Goal: Information Seeking & Learning: Learn about a topic

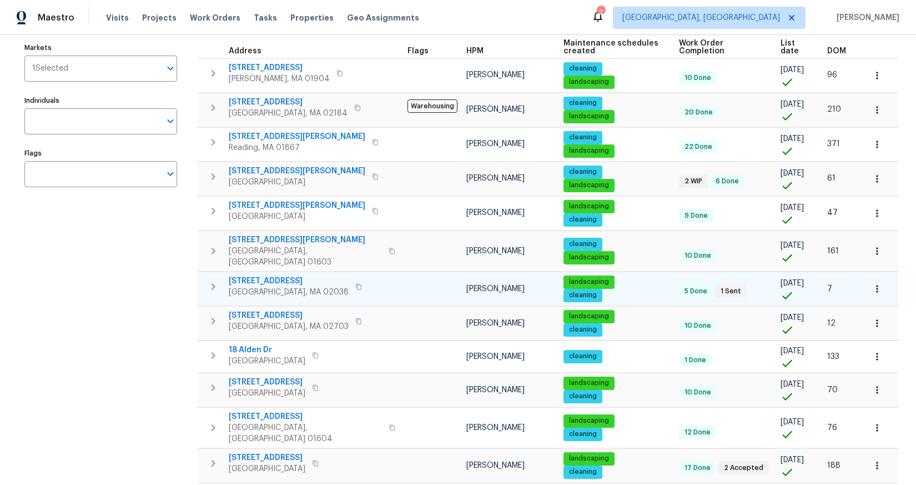
scroll to position [203, 0]
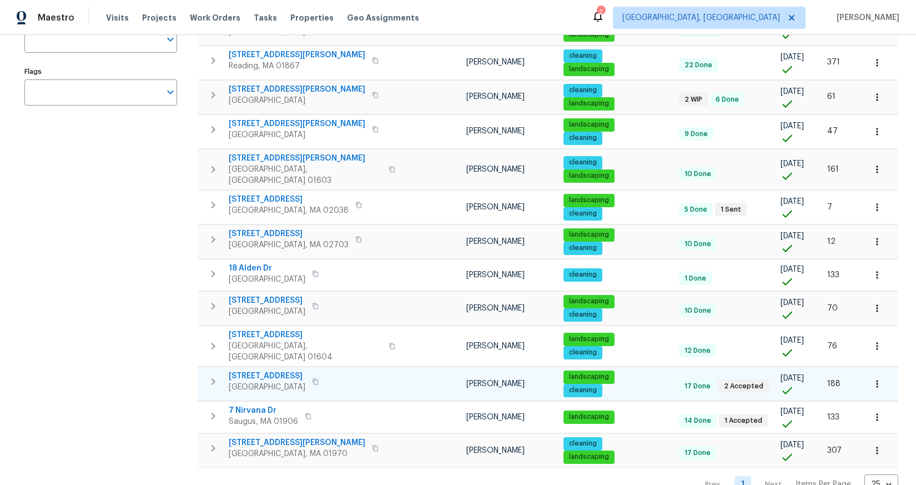
click at [264, 370] on span "[STREET_ADDRESS]" at bounding box center [267, 375] width 77 height 11
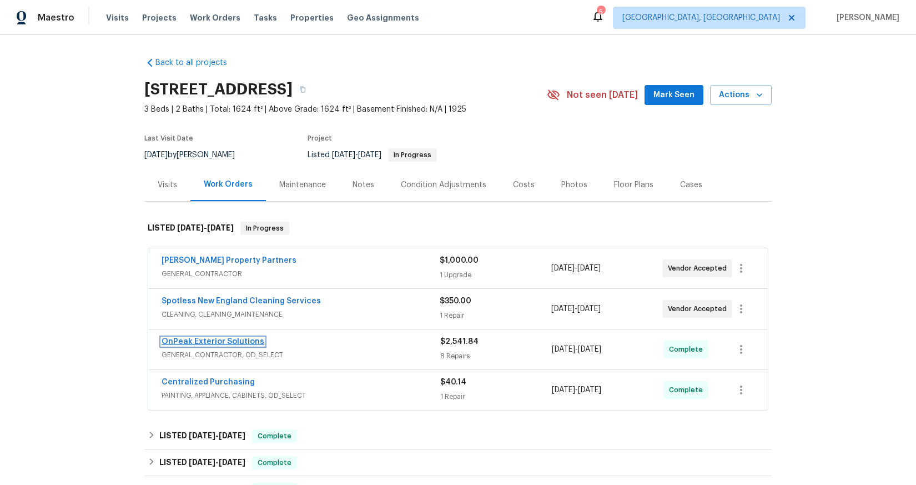
click at [240, 343] on link "OnPeak Exterior Solutions" at bounding box center [213, 342] width 103 height 8
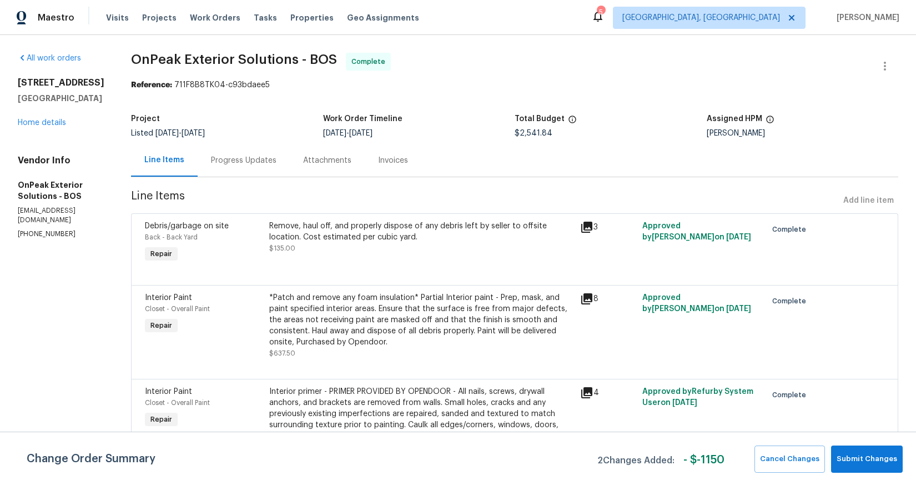
click at [373, 315] on div "*Patch and remove any foam insulation* Partial Interior paint - Prep, mask, and…" at bounding box center [421, 320] width 304 height 56
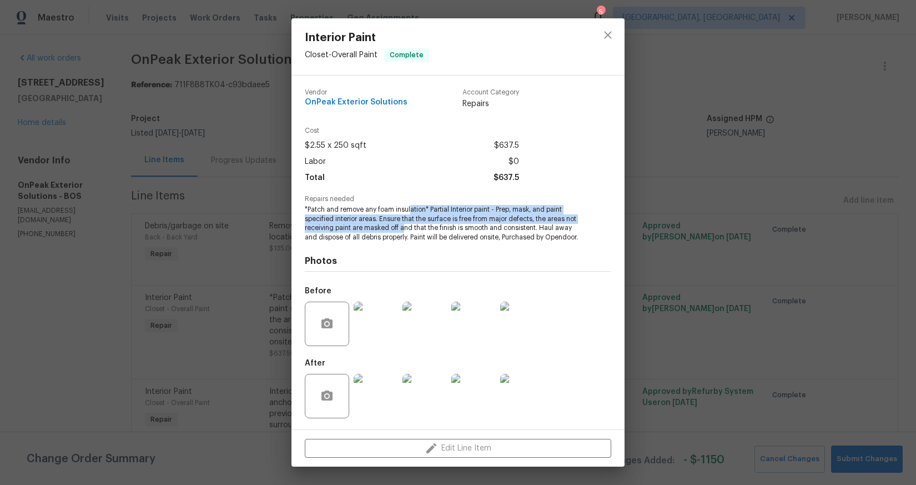
drag, startPoint x: 412, startPoint y: 212, endPoint x: 415, endPoint y: 228, distance: 15.8
click at [415, 228] on span "*Patch and remove any foam insulation* Partial Interior paint - Prep, mask, and…" at bounding box center [443, 223] width 276 height 37
click at [516, 334] on img at bounding box center [522, 323] width 44 height 44
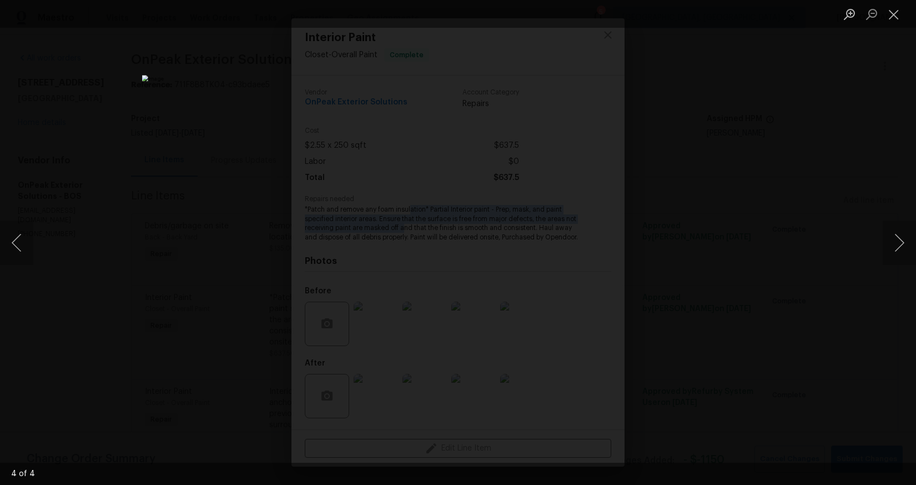
click at [789, 301] on div "Lightbox" at bounding box center [458, 242] width 916 height 485
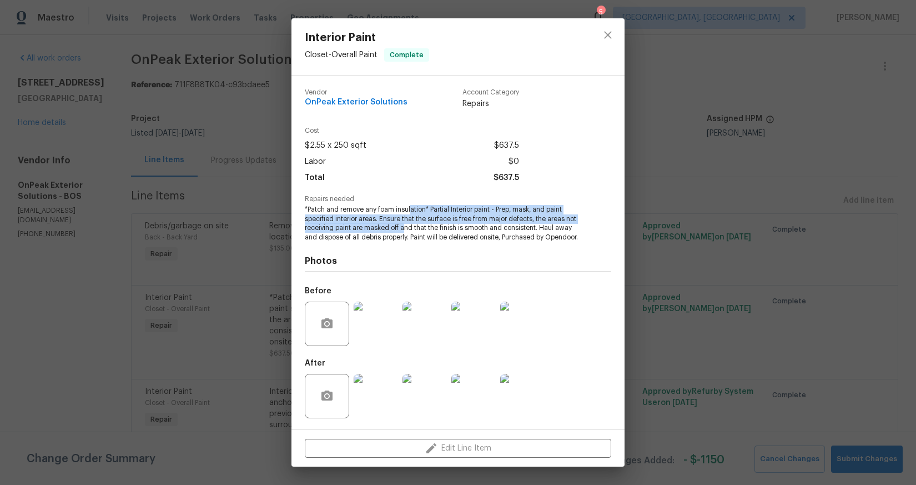
click at [366, 415] on img at bounding box center [376, 396] width 44 height 44
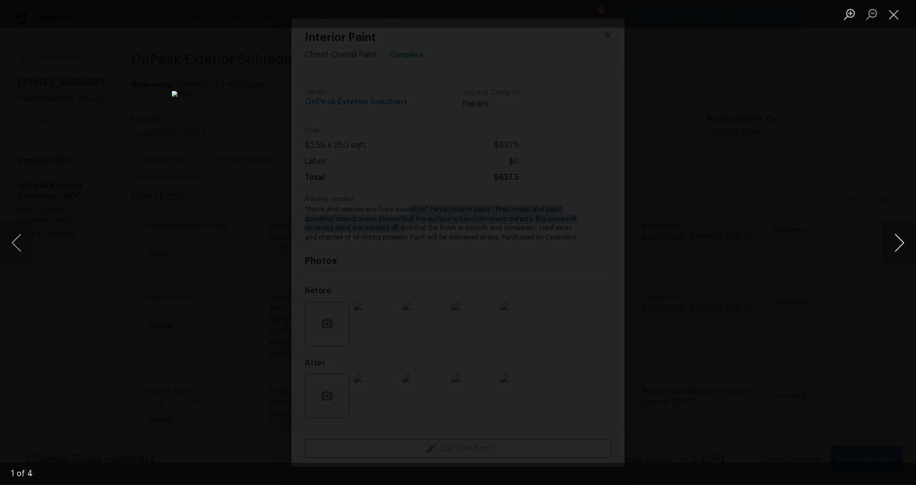
click at [901, 254] on button "Next image" at bounding box center [899, 242] width 33 height 44
click at [835, 258] on div "Lightbox" at bounding box center [458, 242] width 916 height 485
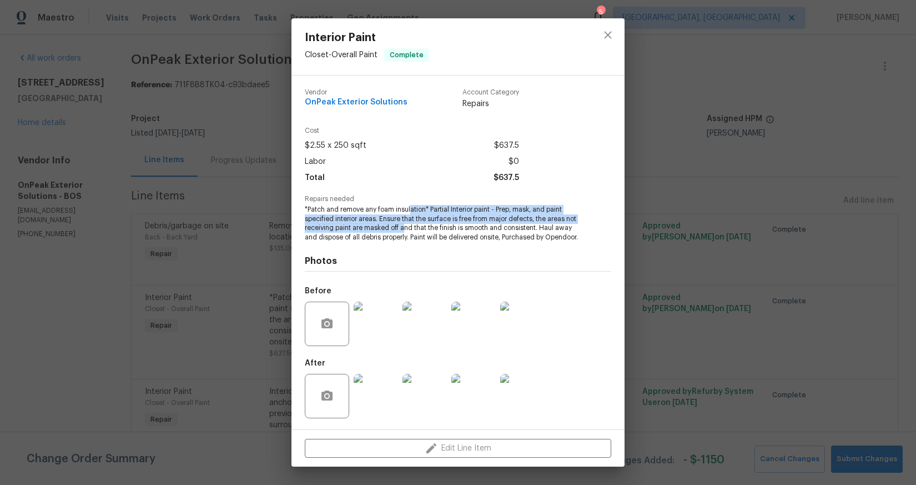
scroll to position [8, 0]
click at [612, 44] on button "close" at bounding box center [608, 35] width 27 height 27
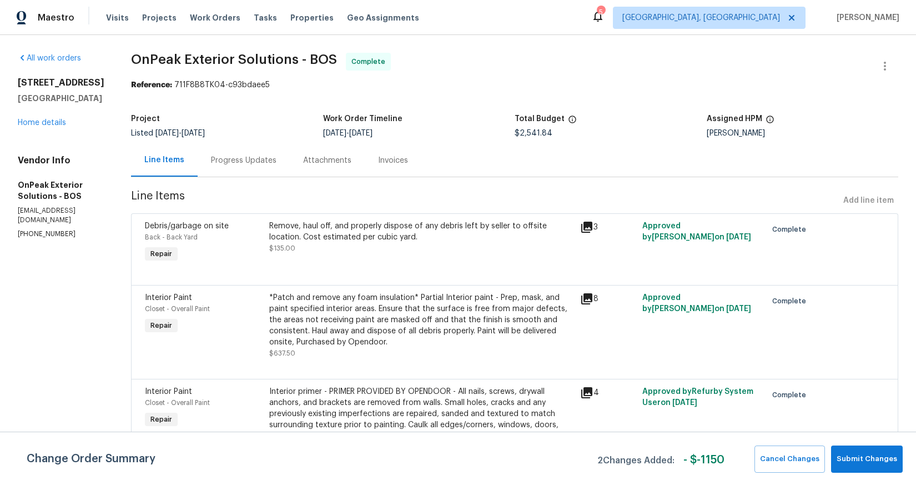
click at [365, 316] on div "*Patch and remove any foam insulation* Partial Interior paint - Prep, mask, and…" at bounding box center [421, 320] width 304 height 56
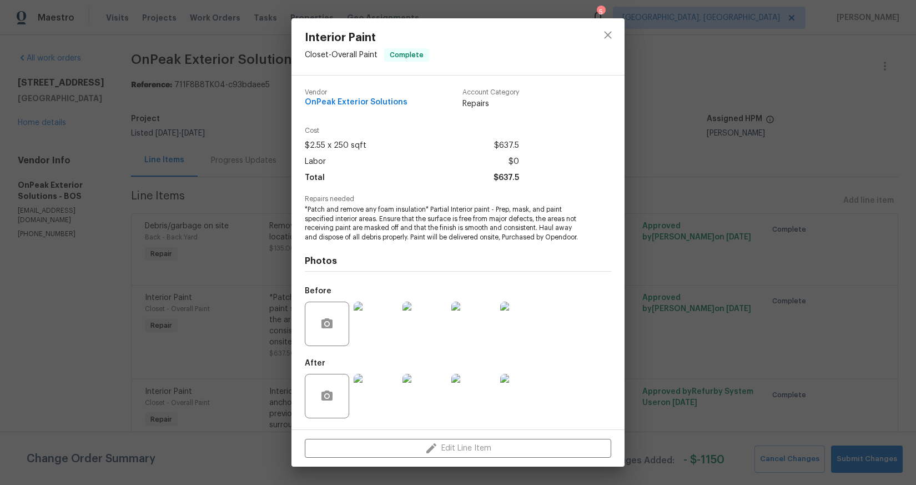
click at [370, 315] on img at bounding box center [376, 323] width 44 height 44
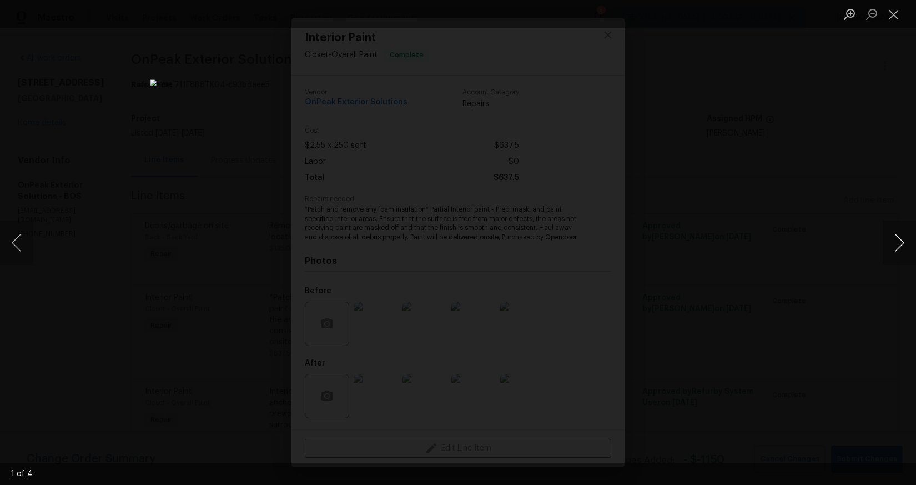
click at [902, 246] on button "Next image" at bounding box center [899, 242] width 33 height 44
click at [901, 245] on button "Next image" at bounding box center [899, 242] width 33 height 44
click at [811, 252] on div "Lightbox" at bounding box center [458, 242] width 916 height 485
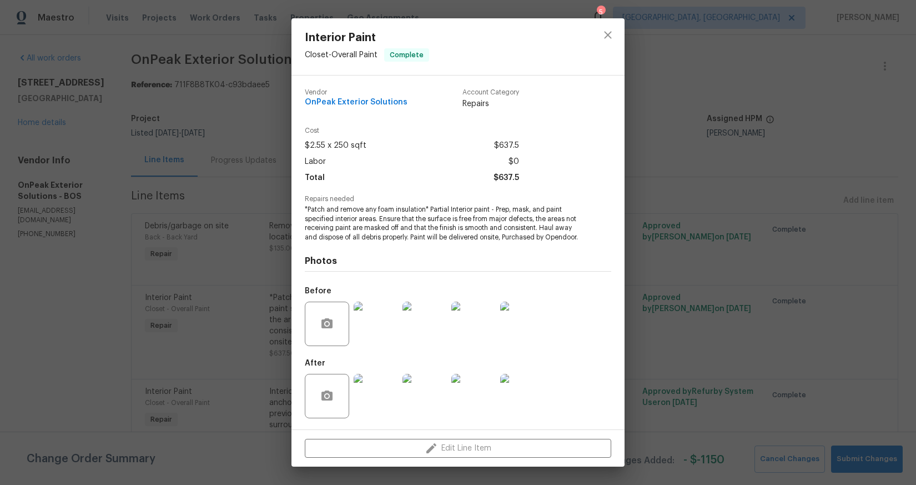
click at [365, 390] on img at bounding box center [376, 396] width 44 height 44
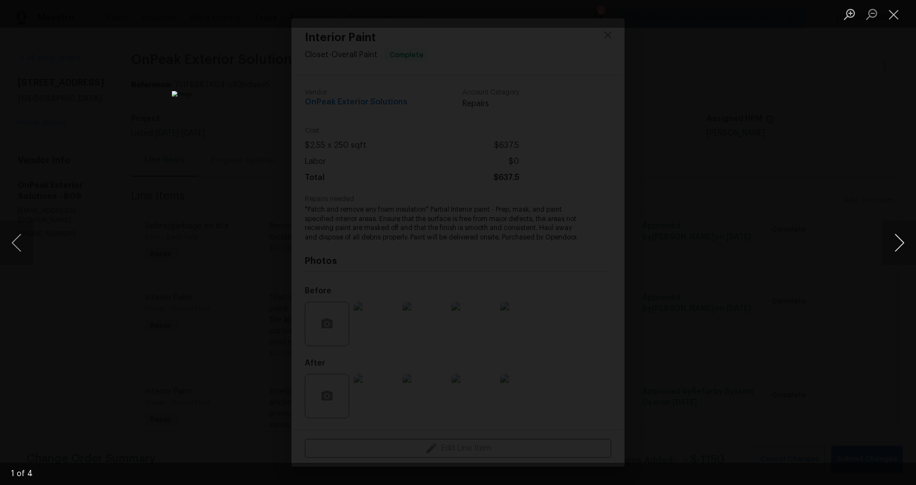
click at [898, 257] on button "Next image" at bounding box center [899, 242] width 33 height 44
click at [897, 257] on button "Next image" at bounding box center [899, 242] width 33 height 44
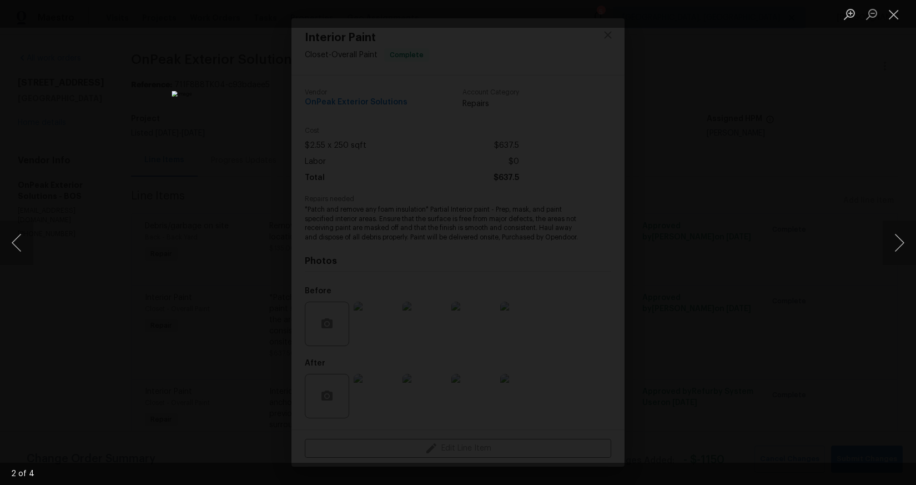
click at [766, 274] on div "Lightbox" at bounding box center [458, 242] width 916 height 485
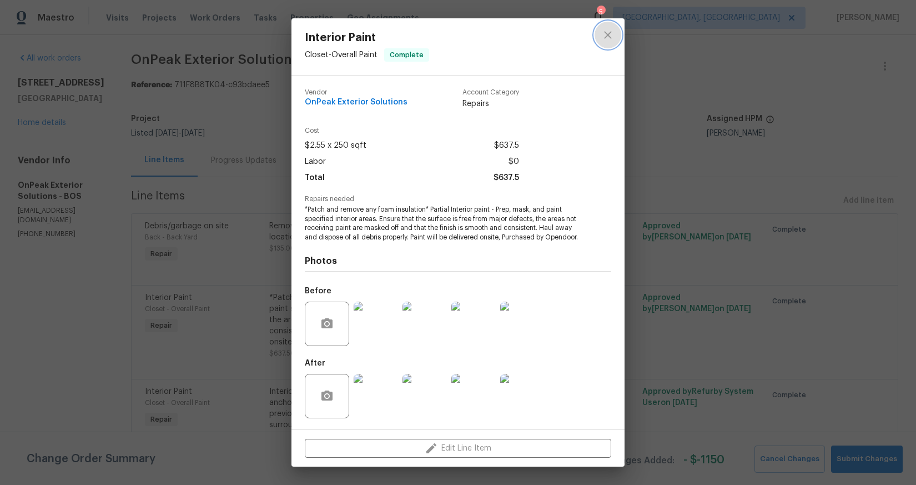
click at [608, 37] on icon "close" at bounding box center [607, 34] width 13 height 13
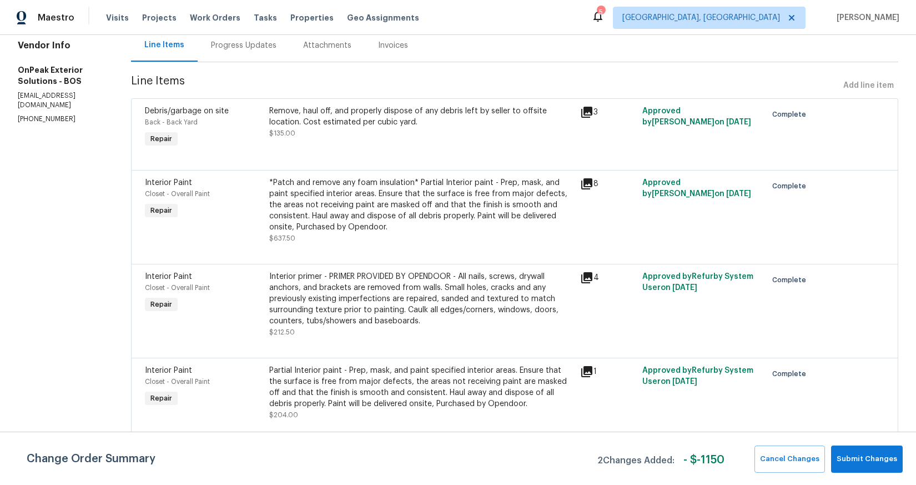
scroll to position [138, 0]
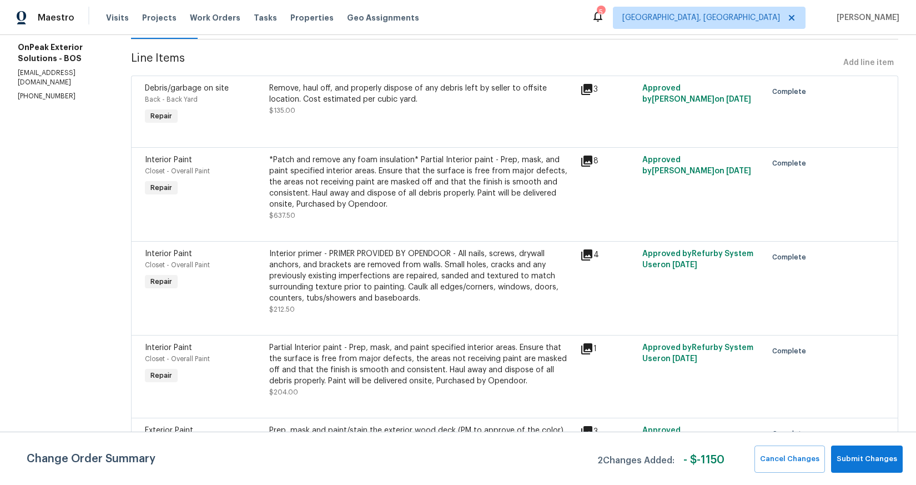
click at [299, 351] on div "Partial Interior paint - Prep, mask, and paint specified interior areas. Ensure…" at bounding box center [421, 364] width 304 height 44
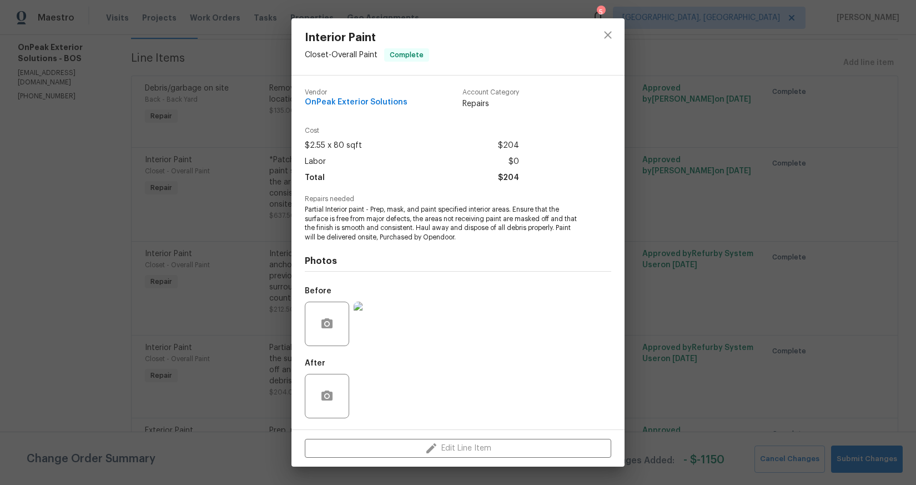
click at [362, 329] on img at bounding box center [376, 323] width 44 height 44
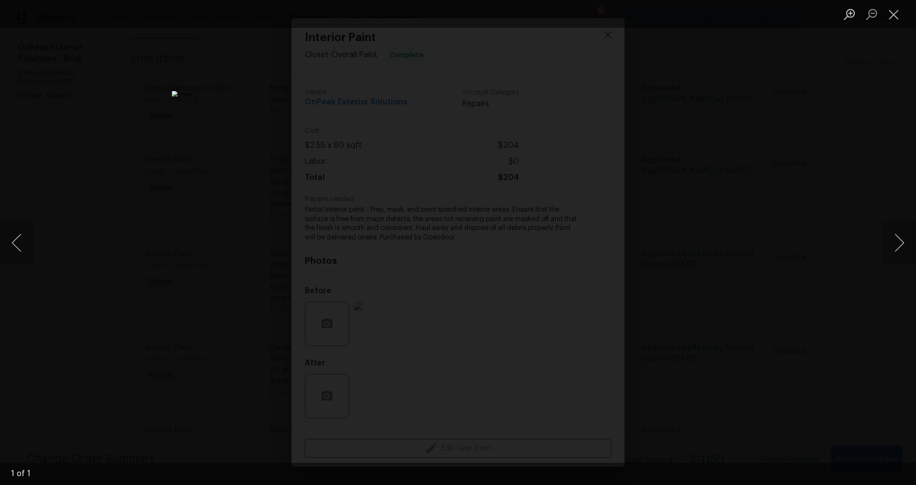
click at [183, 154] on div "Lightbox" at bounding box center [458, 242] width 916 height 485
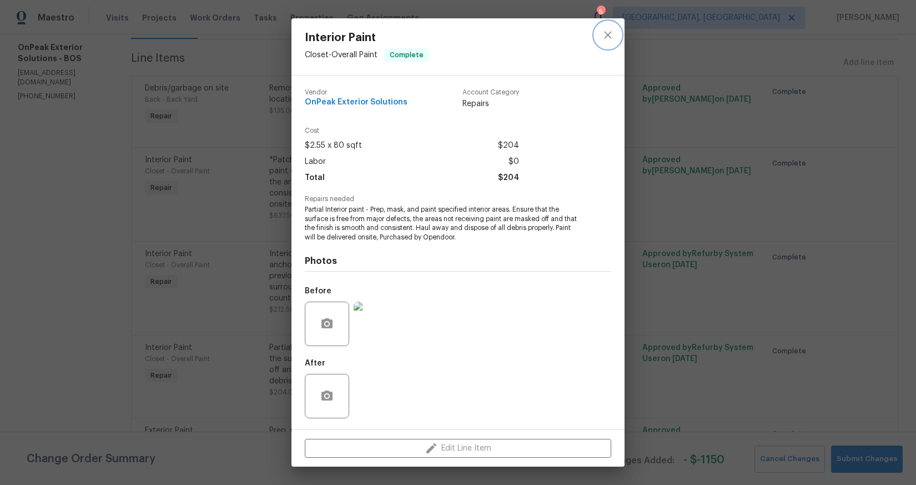
click at [606, 38] on icon "close" at bounding box center [607, 34] width 13 height 13
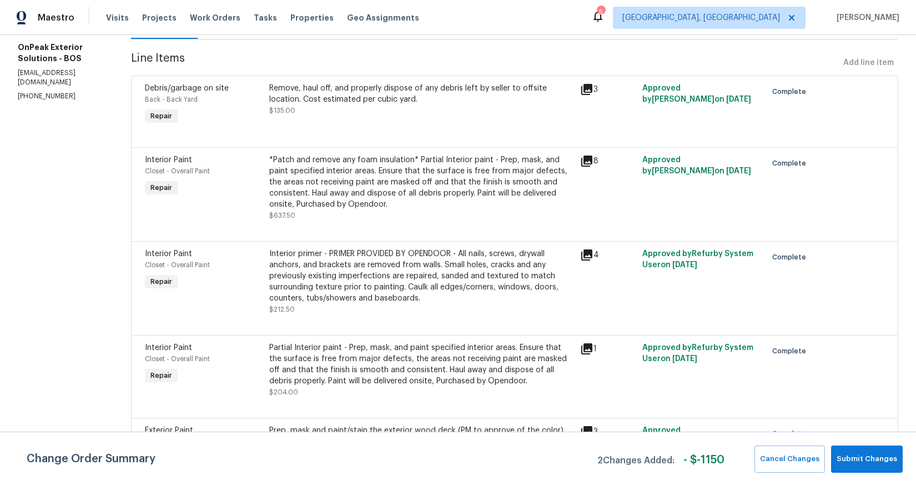
click at [606, 38] on icon "close" at bounding box center [607, 34] width 13 height 13
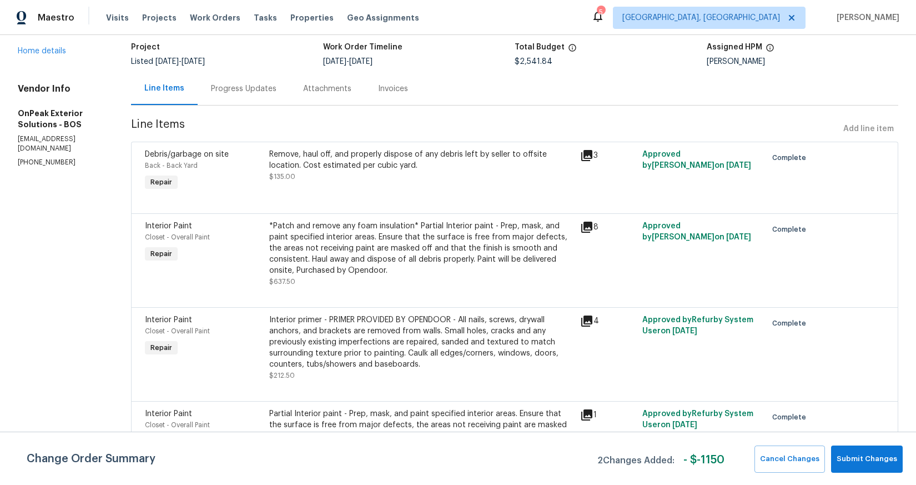
scroll to position [0, 0]
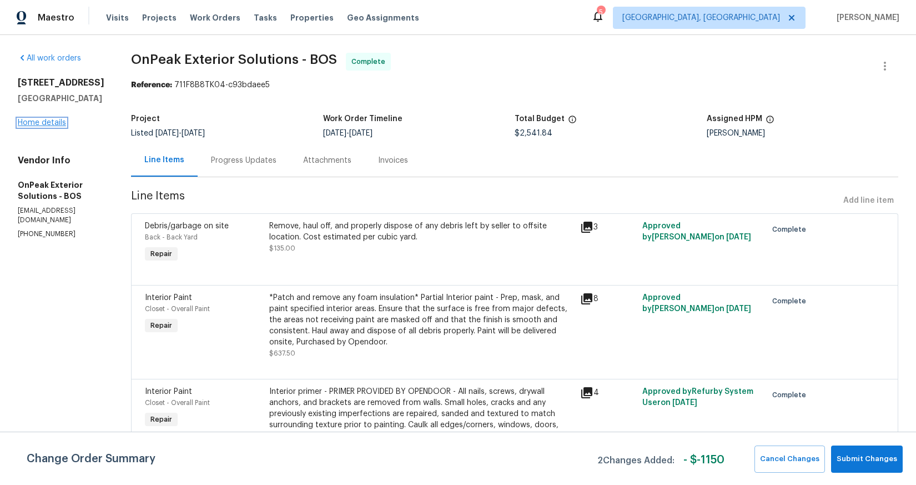
click at [56, 119] on link "Home details" at bounding box center [42, 123] width 48 height 8
